Goal: Task Accomplishment & Management: Use online tool/utility

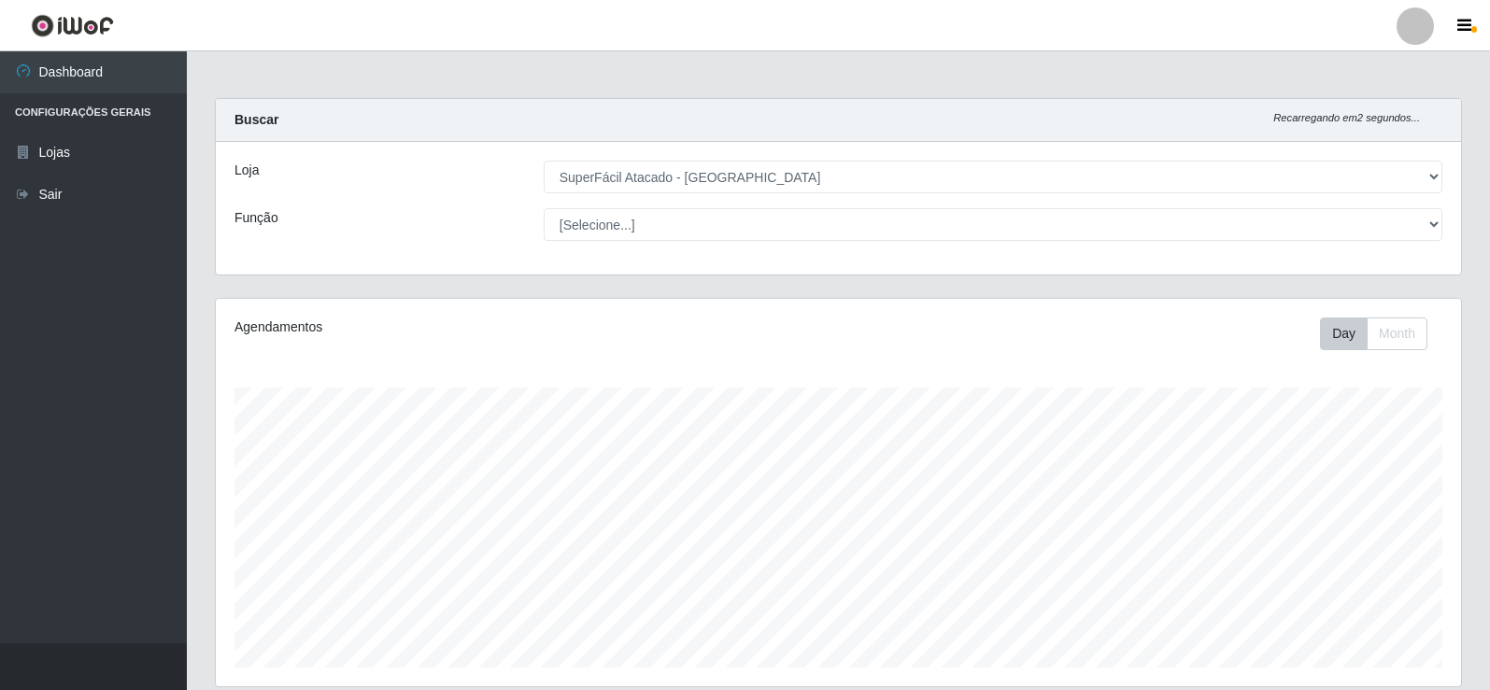
select select "504"
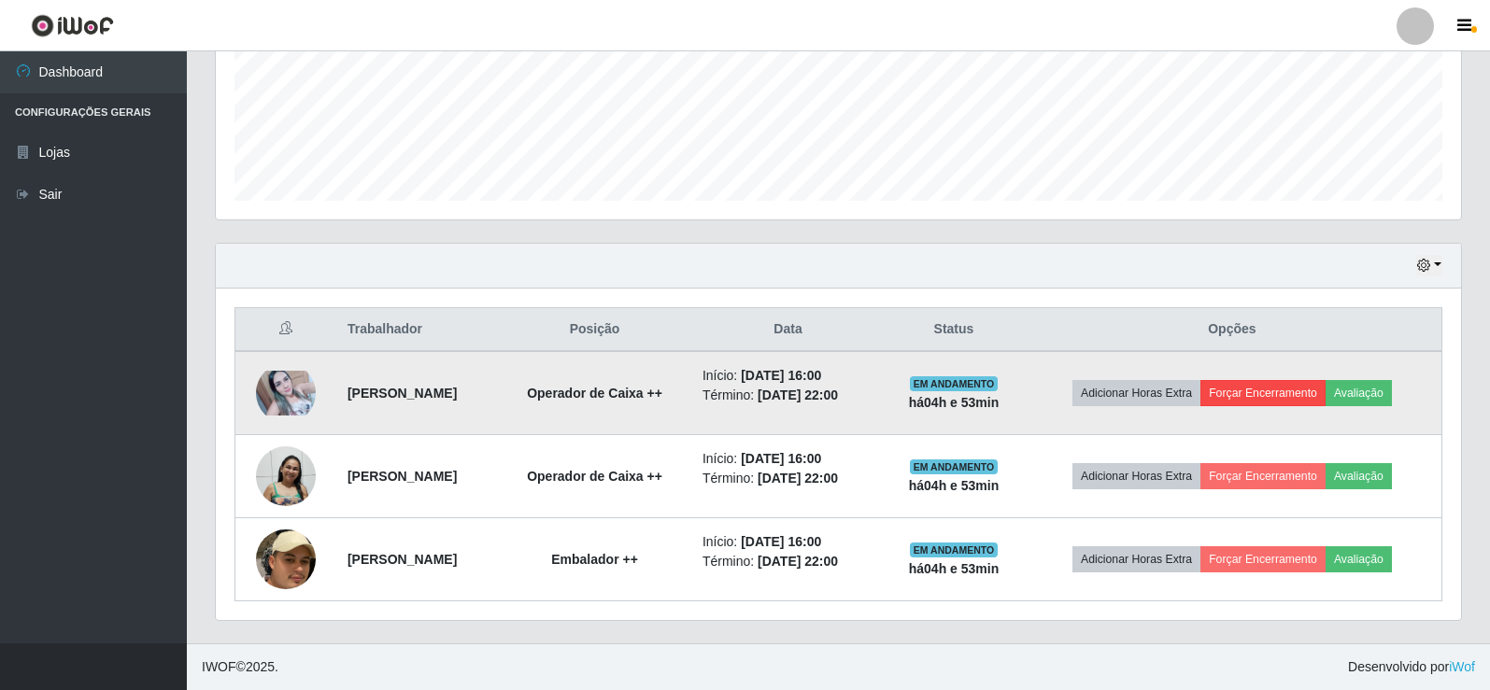
scroll to position [388, 1246]
click at [1290, 395] on button "Forçar Encerramento" at bounding box center [1263, 393] width 125 height 26
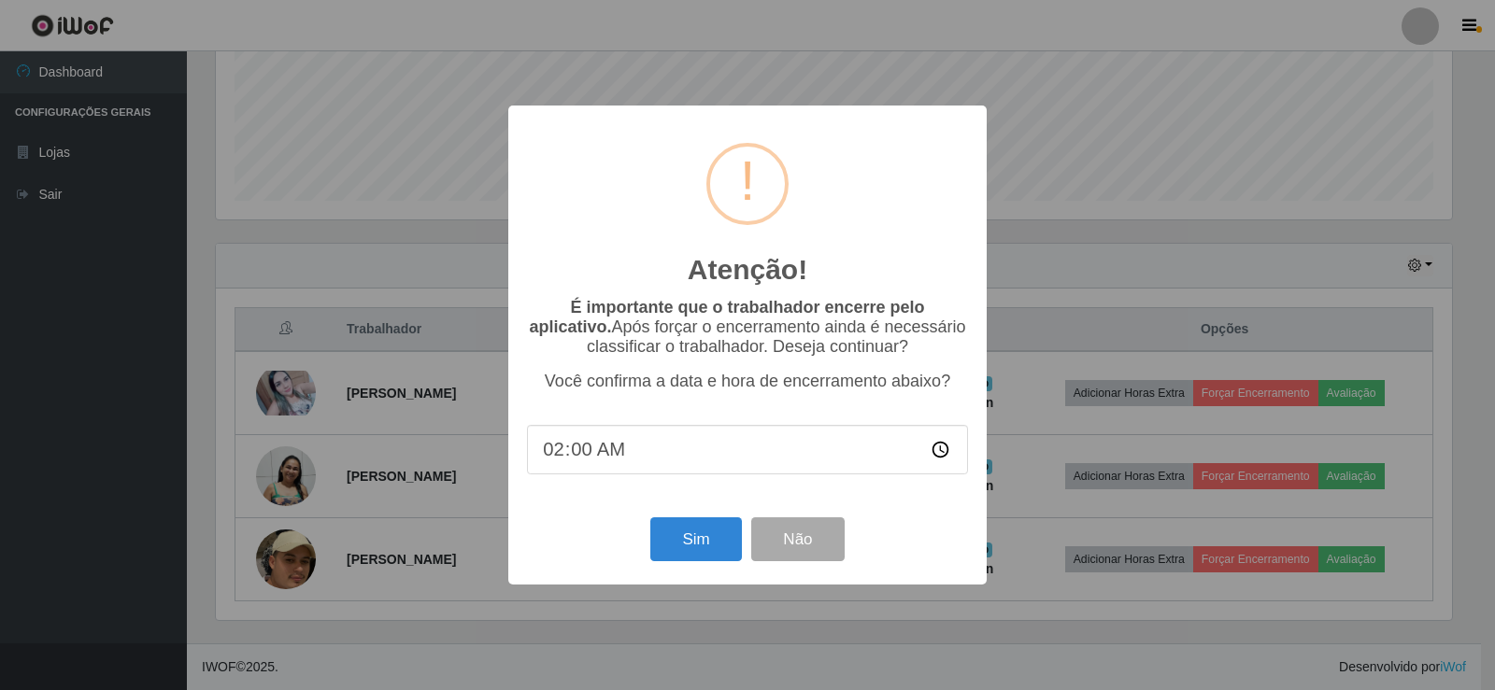
type input "21:00"
click at [697, 541] on button "Sim" at bounding box center [695, 540] width 91 height 44
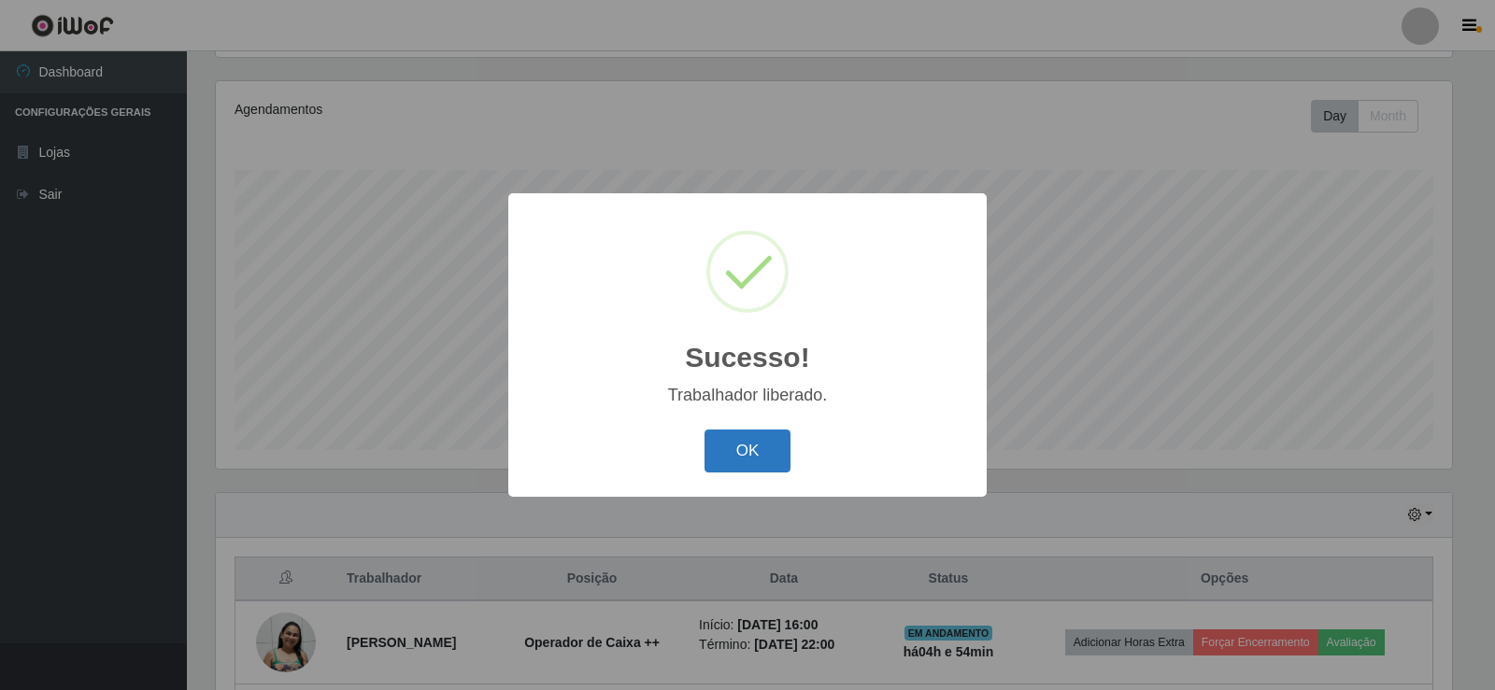
drag, startPoint x: 703, startPoint y: 427, endPoint x: 721, endPoint y: 444, distance: 25.1
click at [713, 438] on div "Sucesso! × Trabalhador liberado. OK Cancel" at bounding box center [747, 344] width 478 height 303
drag, startPoint x: 733, startPoint y: 450, endPoint x: 757, endPoint y: 462, distance: 26.8
click at [733, 450] on button "OK" at bounding box center [748, 452] width 87 height 44
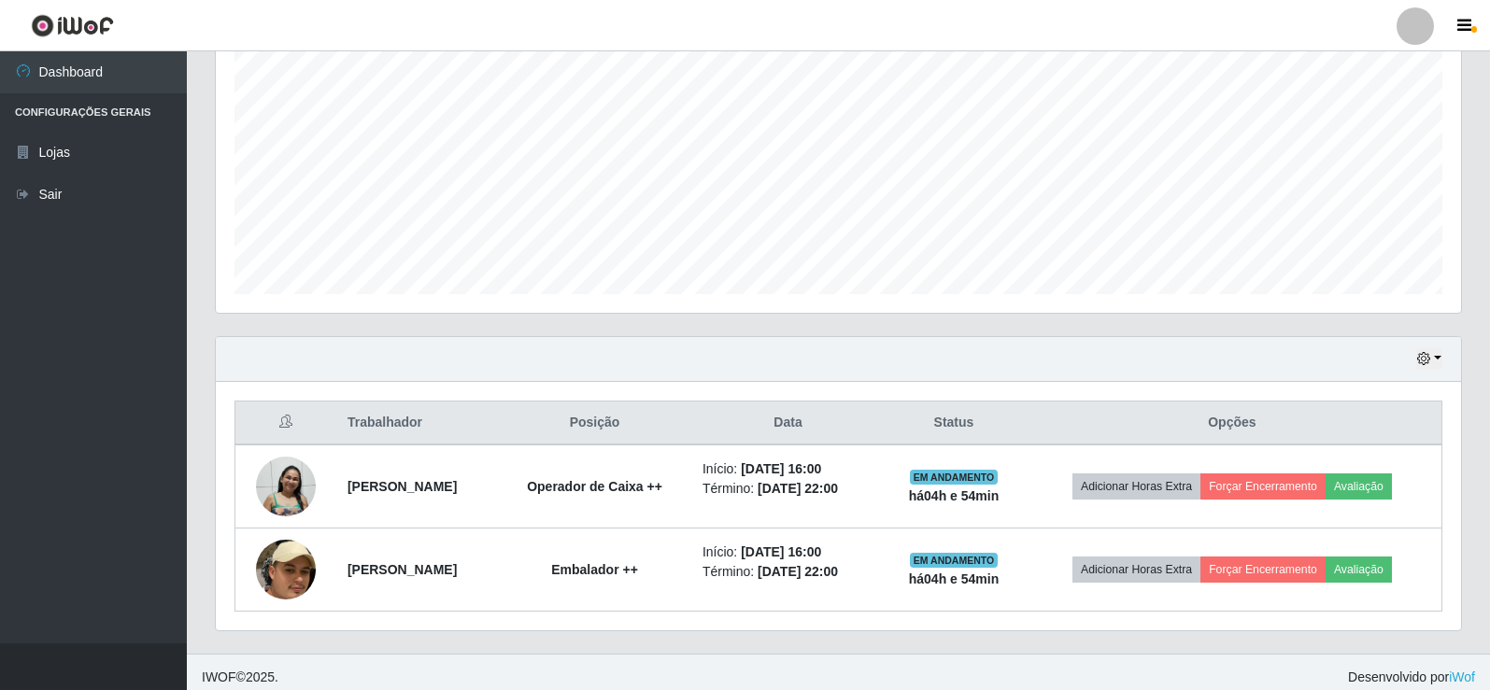
scroll to position [384, 0]
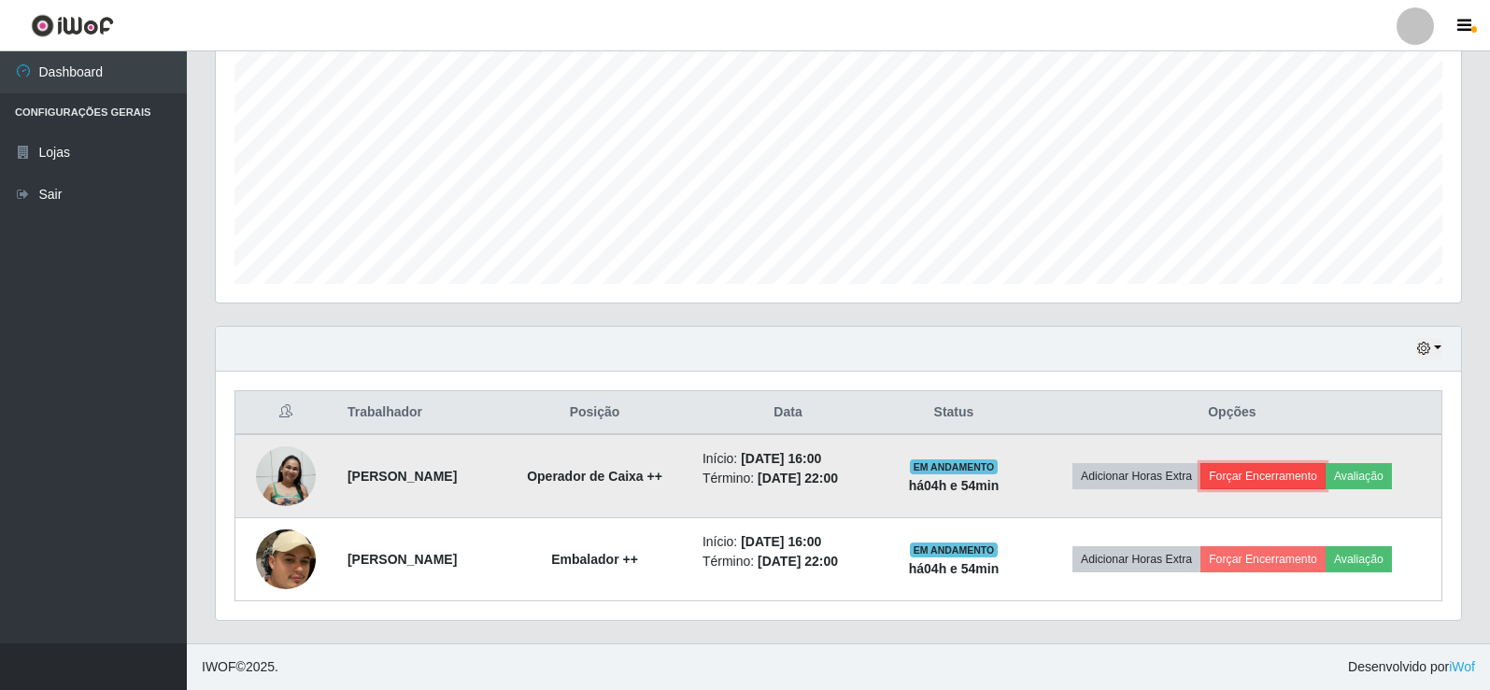
click at [1288, 472] on button "Forçar Encerramento" at bounding box center [1263, 476] width 125 height 26
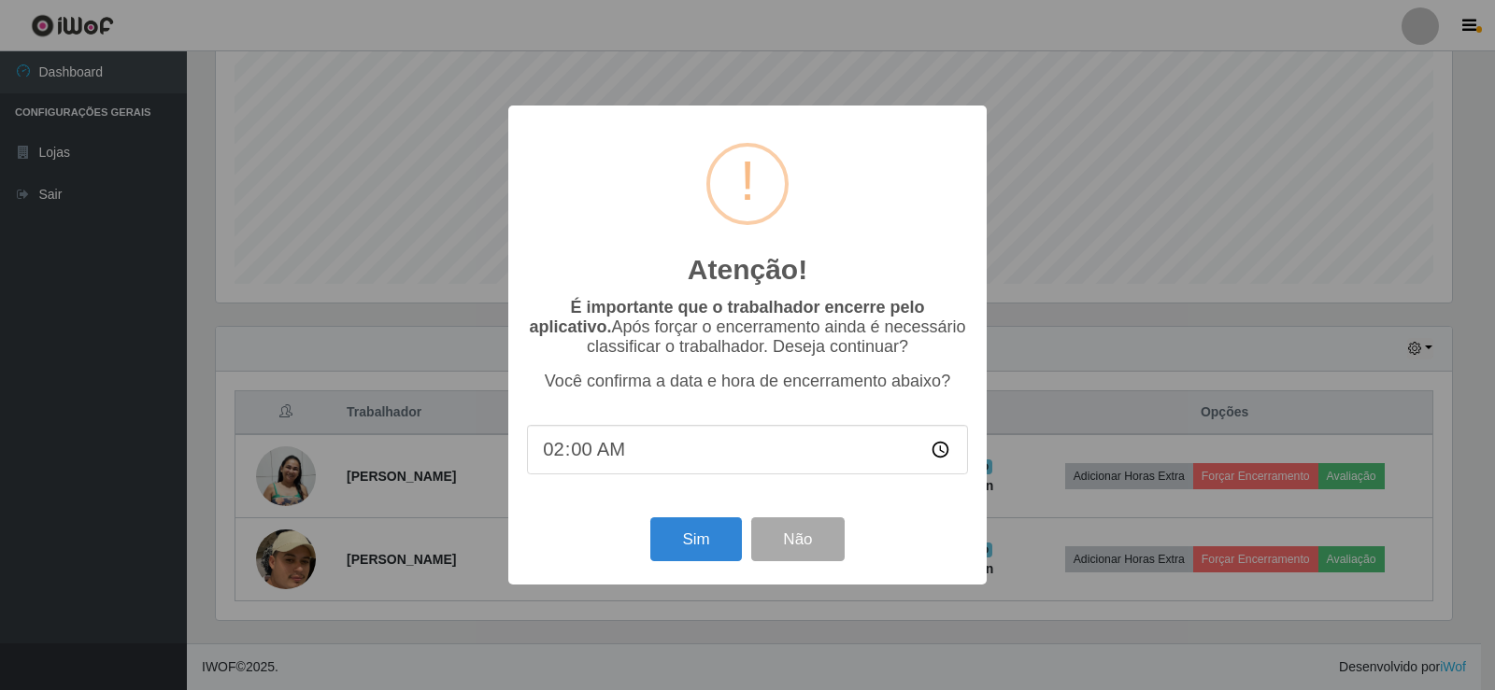
type input "21:00"
click at [700, 544] on button "Sim" at bounding box center [695, 540] width 91 height 44
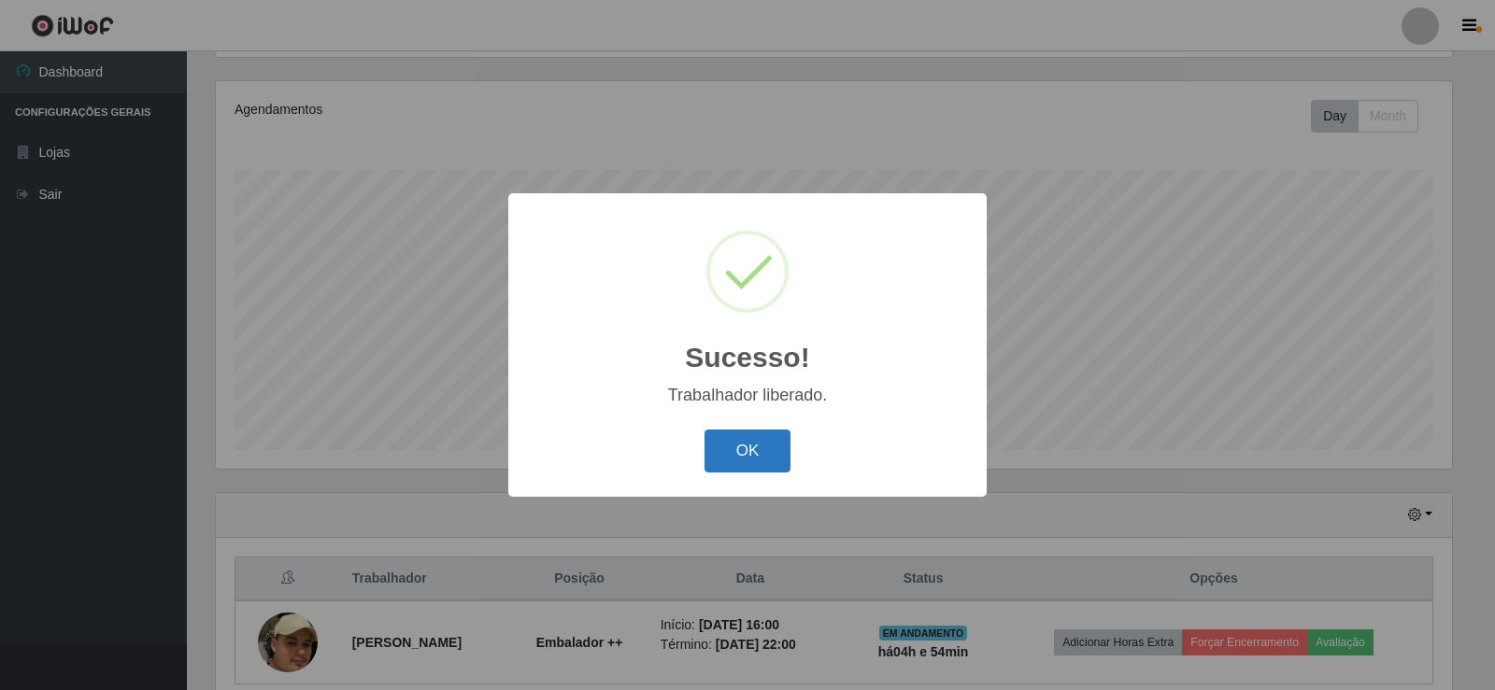
click at [760, 441] on button "OK" at bounding box center [748, 452] width 87 height 44
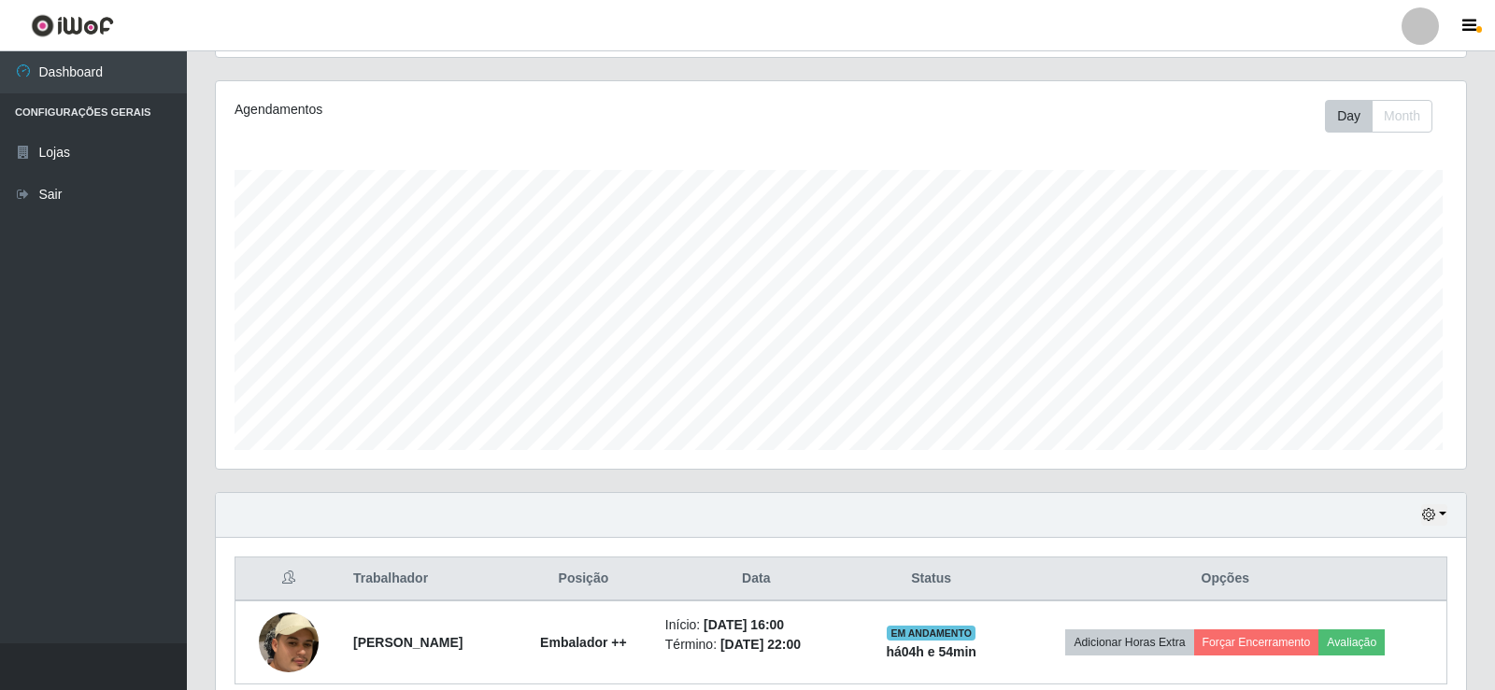
scroll to position [388, 1246]
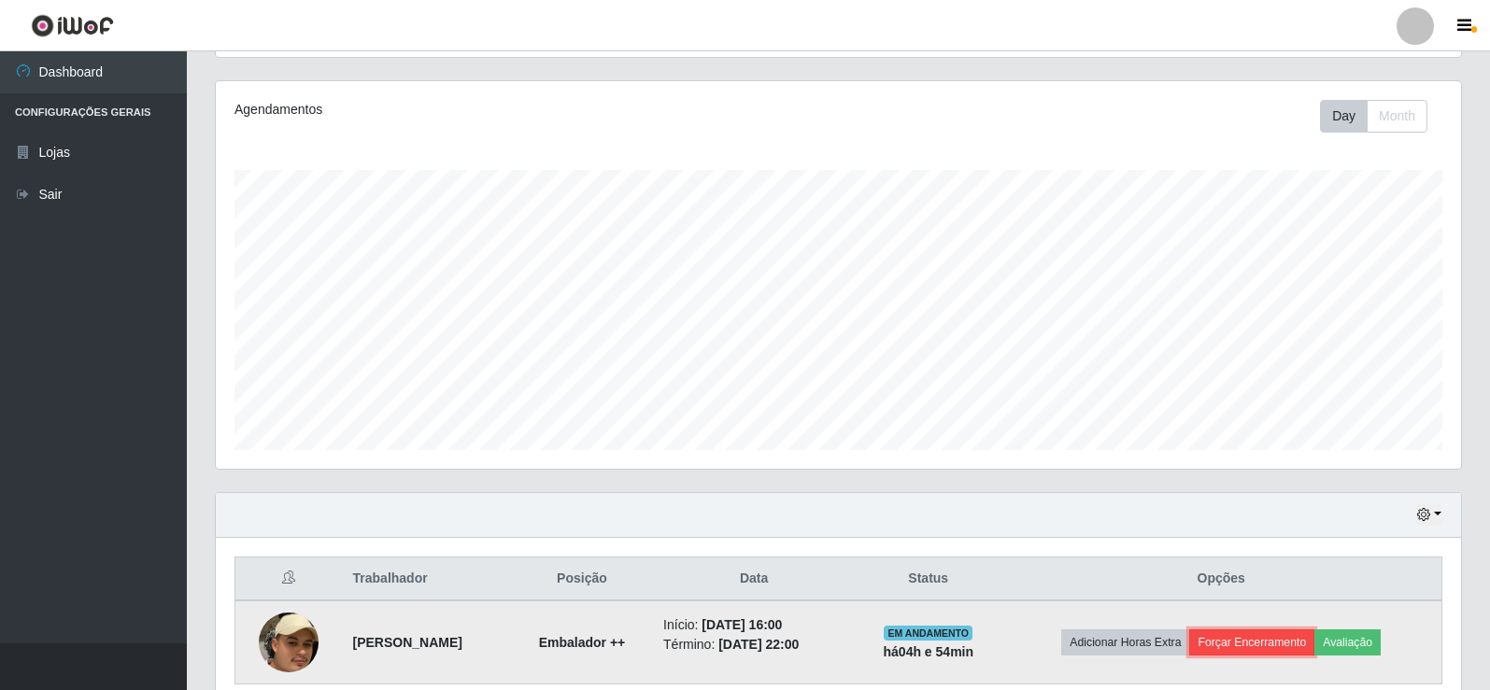
click at [1245, 633] on button "Forçar Encerramento" at bounding box center [1251, 643] width 125 height 26
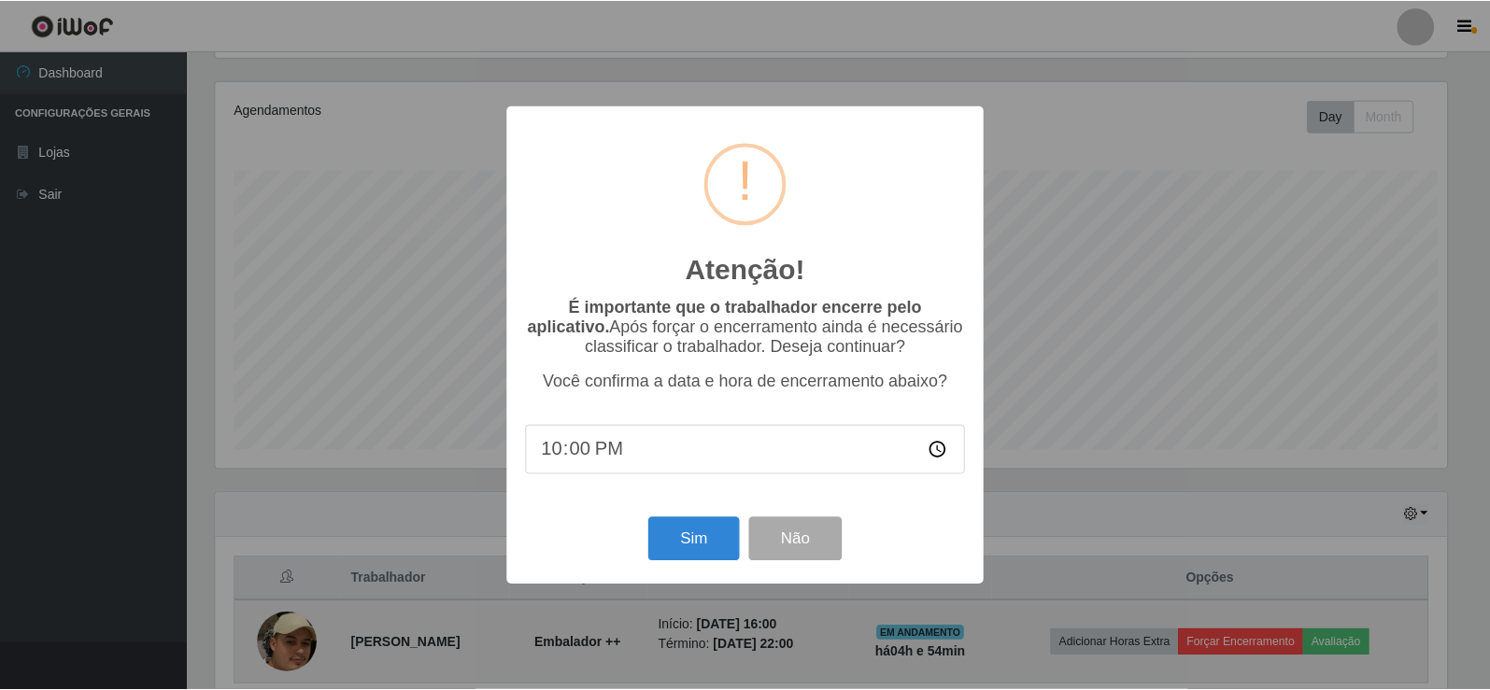
scroll to position [388, 1236]
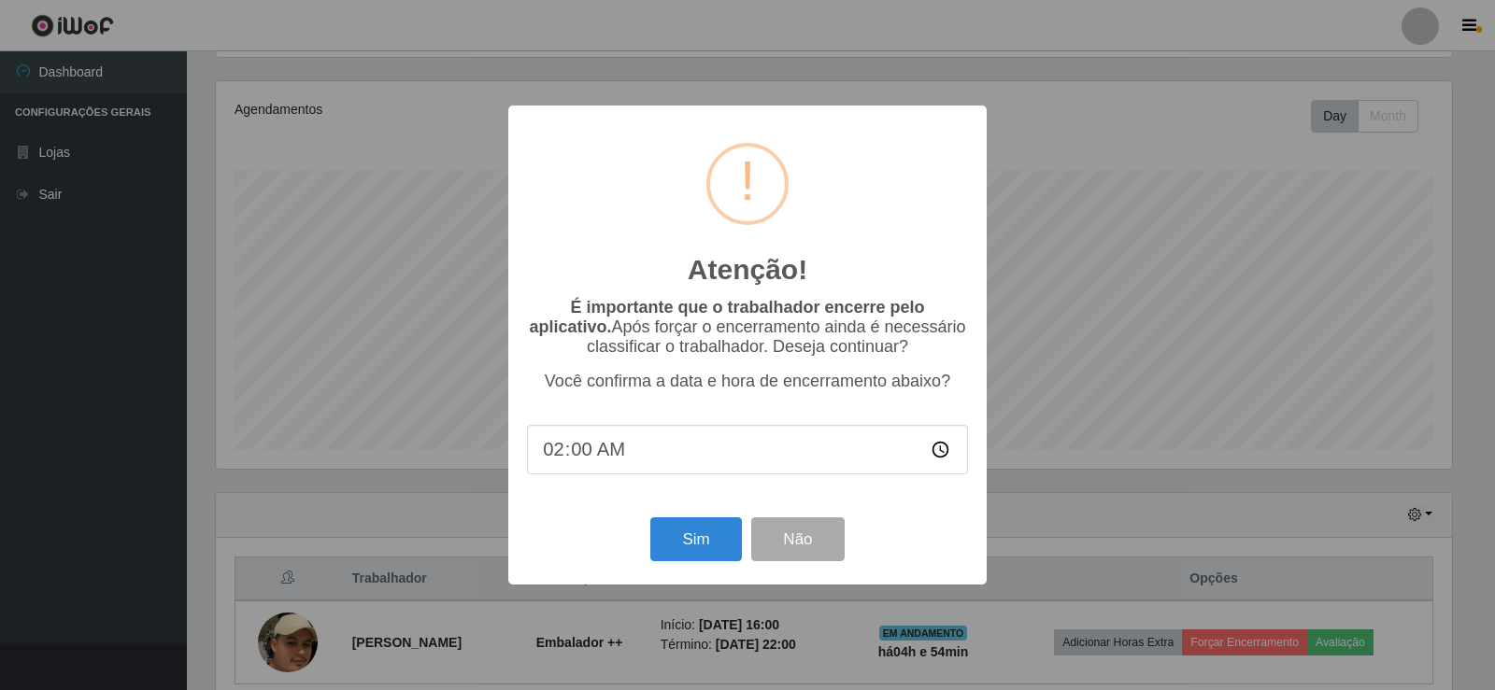
type input "21:00"
click at [695, 544] on button "Sim" at bounding box center [695, 540] width 91 height 44
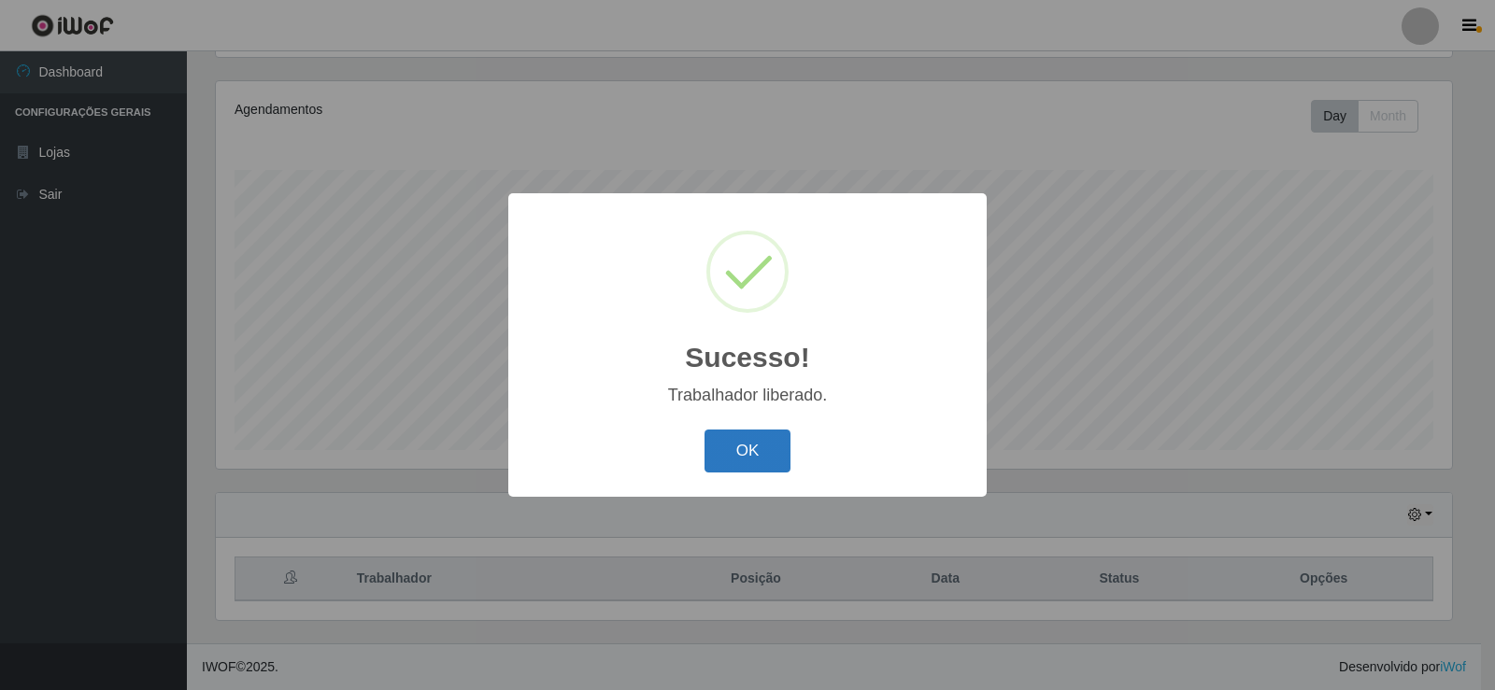
click at [769, 448] on button "OK" at bounding box center [748, 452] width 87 height 44
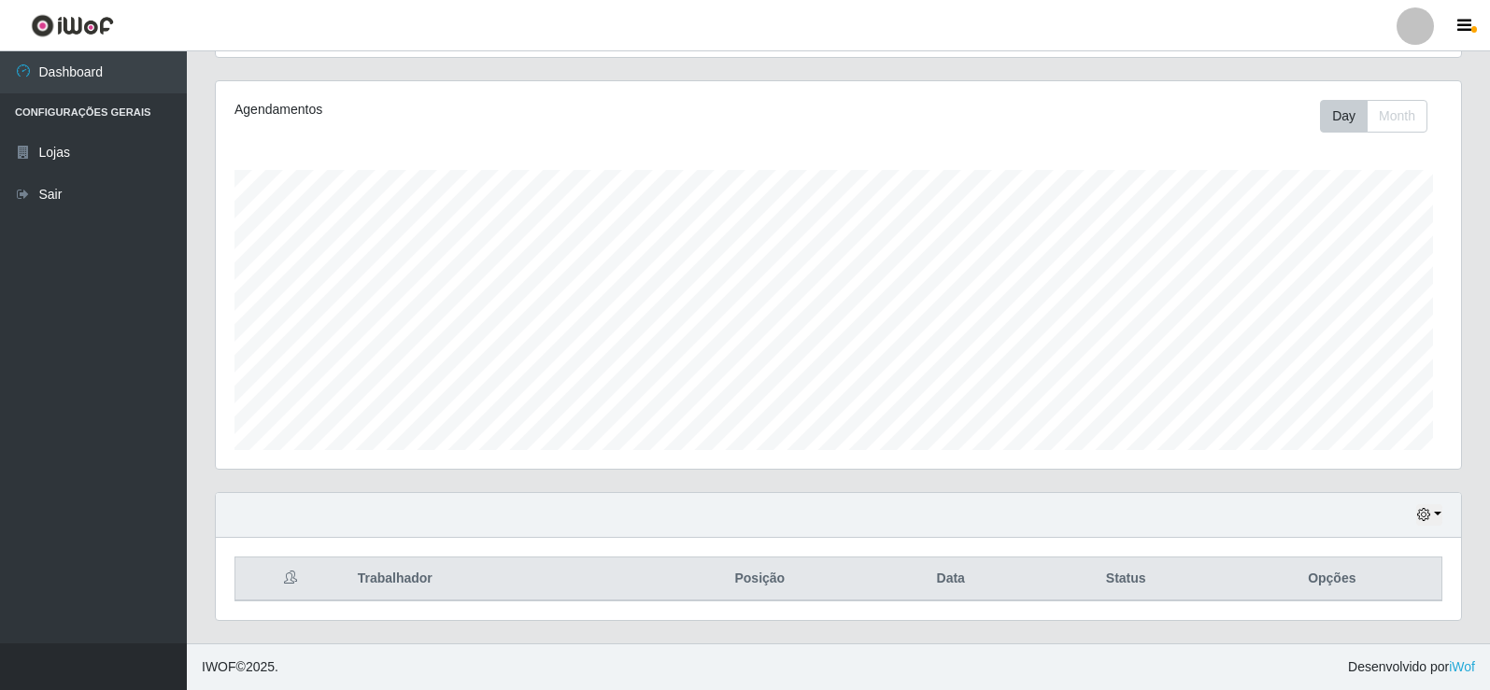
scroll to position [388, 1246]
